Goal: Task Accomplishment & Management: Manage account settings

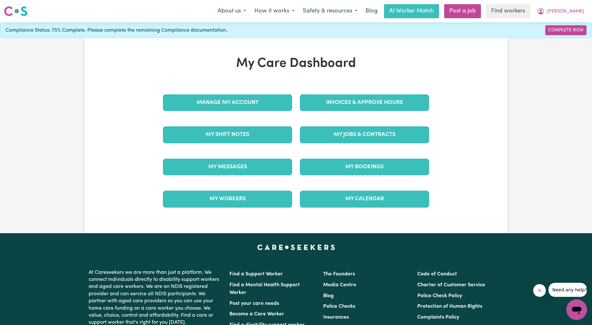
click at [253, 89] on div "Manage My Account" at bounding box center [227, 103] width 137 height 32
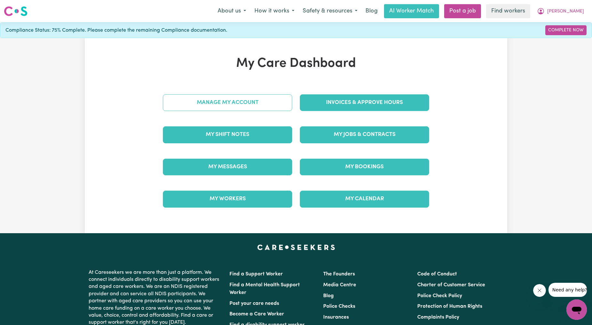
click at [242, 106] on link "Manage My Account" at bounding box center [227, 102] width 129 height 17
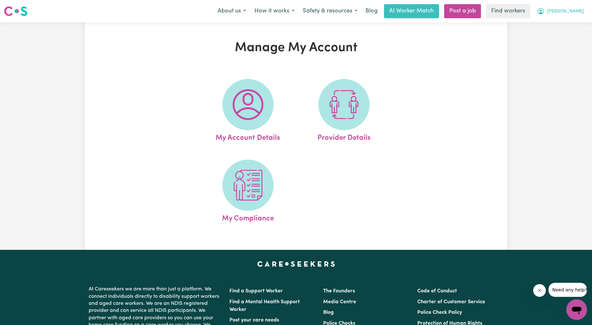
click at [570, 12] on span "[PERSON_NAME]" at bounding box center [565, 11] width 37 height 7
click at [565, 23] on link "My Dashboard" at bounding box center [562, 25] width 51 height 12
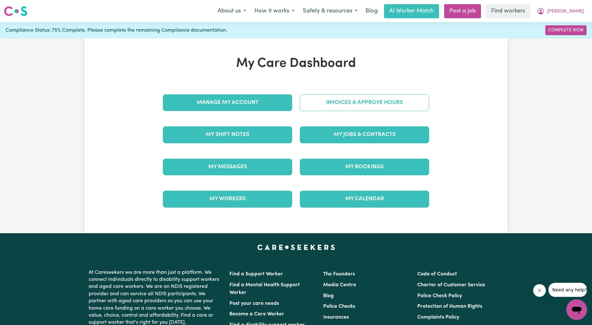
click at [368, 102] on link "Invoices & Approve Hours" at bounding box center [364, 102] width 129 height 17
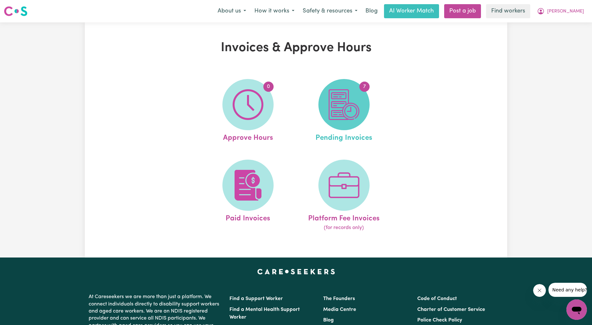
click at [346, 112] on img at bounding box center [344, 104] width 31 height 31
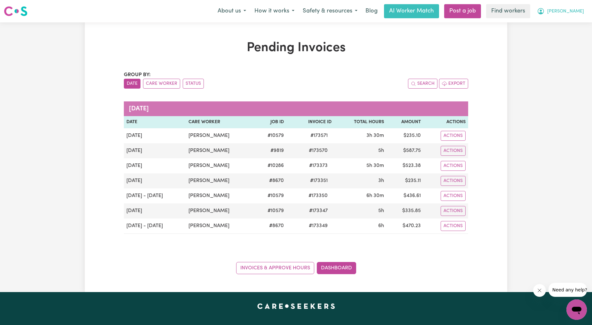
click at [544, 13] on icon "My Account" at bounding box center [541, 11] width 6 height 6
click at [563, 24] on link "My Dashboard" at bounding box center [562, 25] width 51 height 12
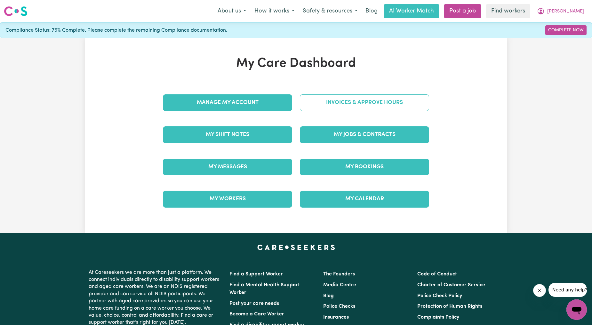
click at [398, 104] on link "Invoices & Approve Hours" at bounding box center [364, 102] width 129 height 17
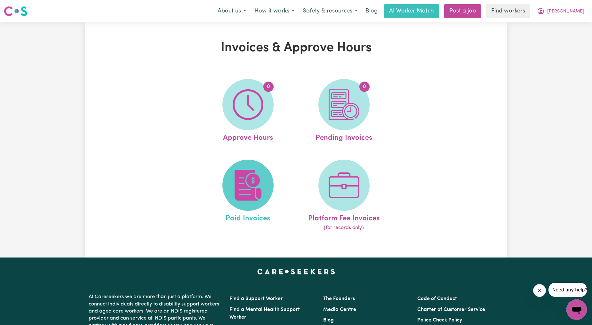
click at [237, 172] on img at bounding box center [248, 185] width 31 height 31
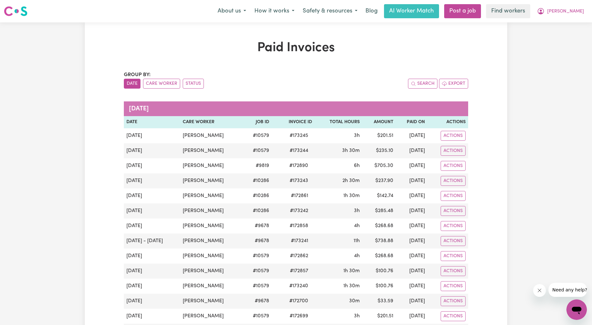
drag, startPoint x: 490, startPoint y: 49, endPoint x: 542, endPoint y: 22, distance: 58.4
click at [545, 14] on icon "My Account" at bounding box center [541, 11] width 8 height 8
click at [561, 27] on link "My Dashboard" at bounding box center [562, 25] width 51 height 12
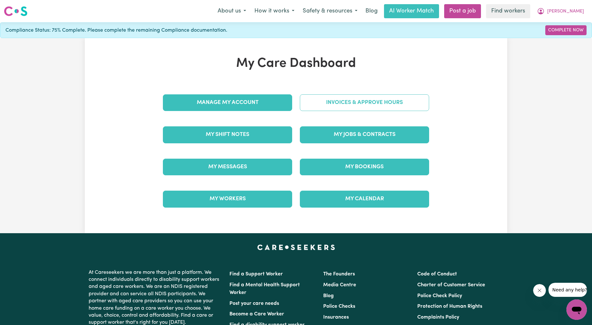
click at [376, 106] on link "Invoices & Approve Hours" at bounding box center [364, 102] width 129 height 17
